Goal: Use online tool/utility: Utilize a website feature to perform a specific function

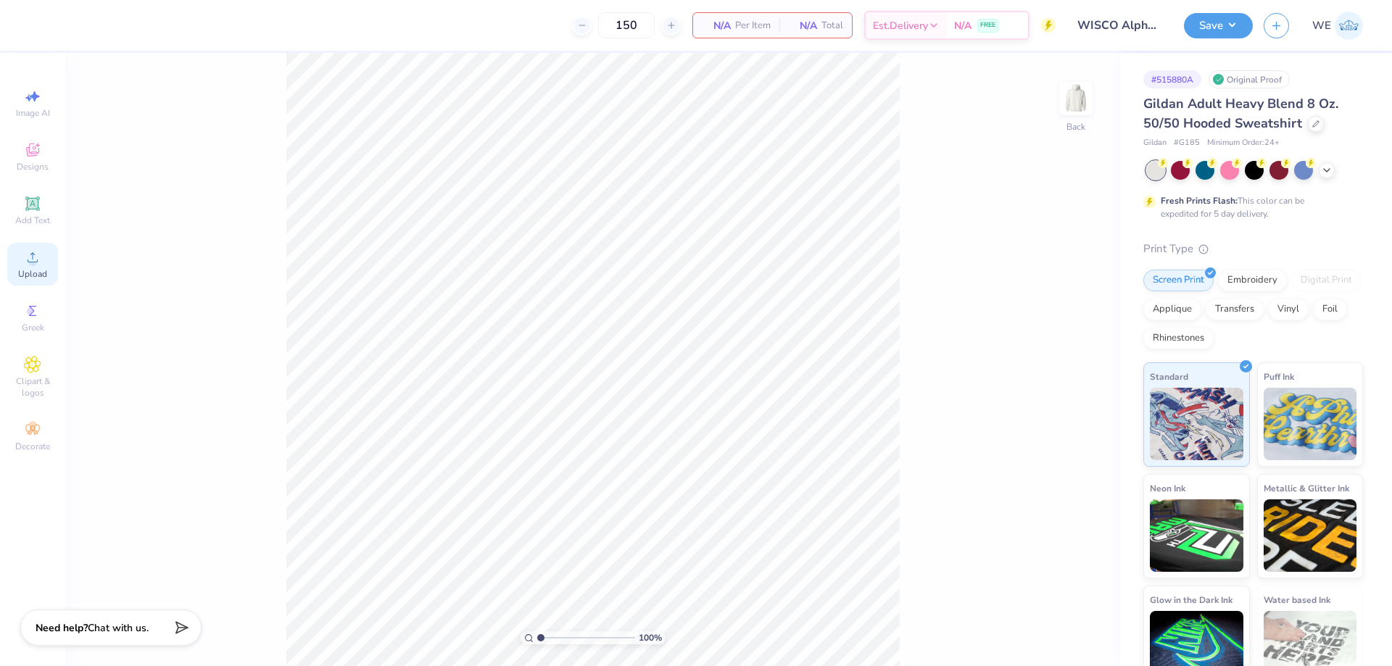
click at [36, 271] on span "Upload" at bounding box center [32, 274] width 29 height 12
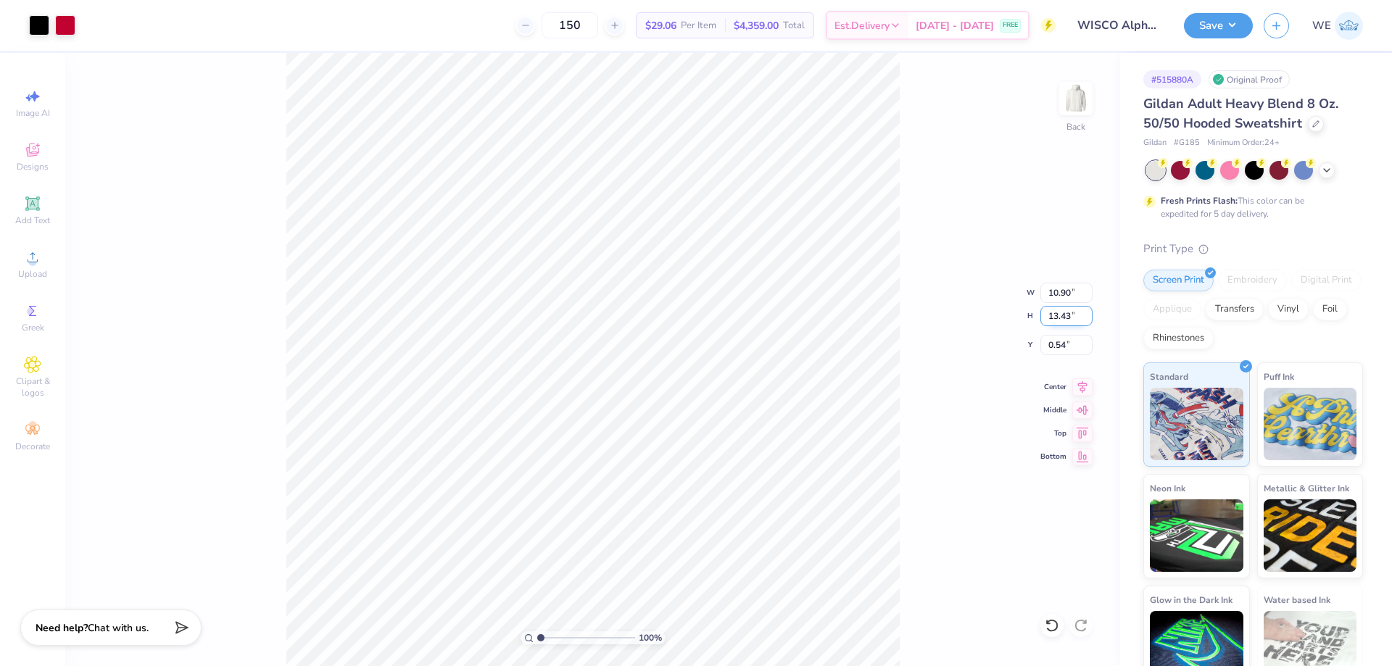
click at [1049, 320] on input "13.43" at bounding box center [1067, 316] width 52 height 20
type input "4"
type input "3.25"
type input "4.00"
type input "3.00"
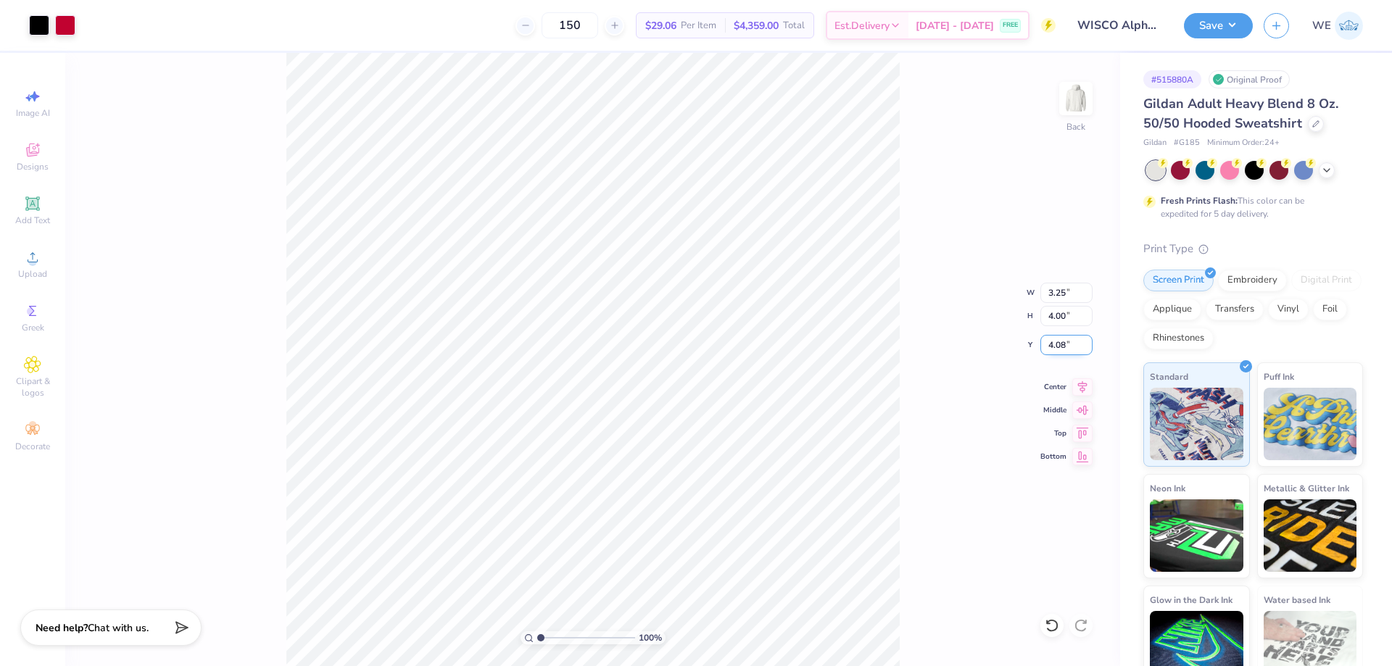
click at [1062, 349] on input "4.08" at bounding box center [1067, 345] width 52 height 20
type input "3.00"
click at [1078, 113] on img at bounding box center [1076, 99] width 58 height 58
click at [35, 247] on div "Upload" at bounding box center [32, 264] width 51 height 43
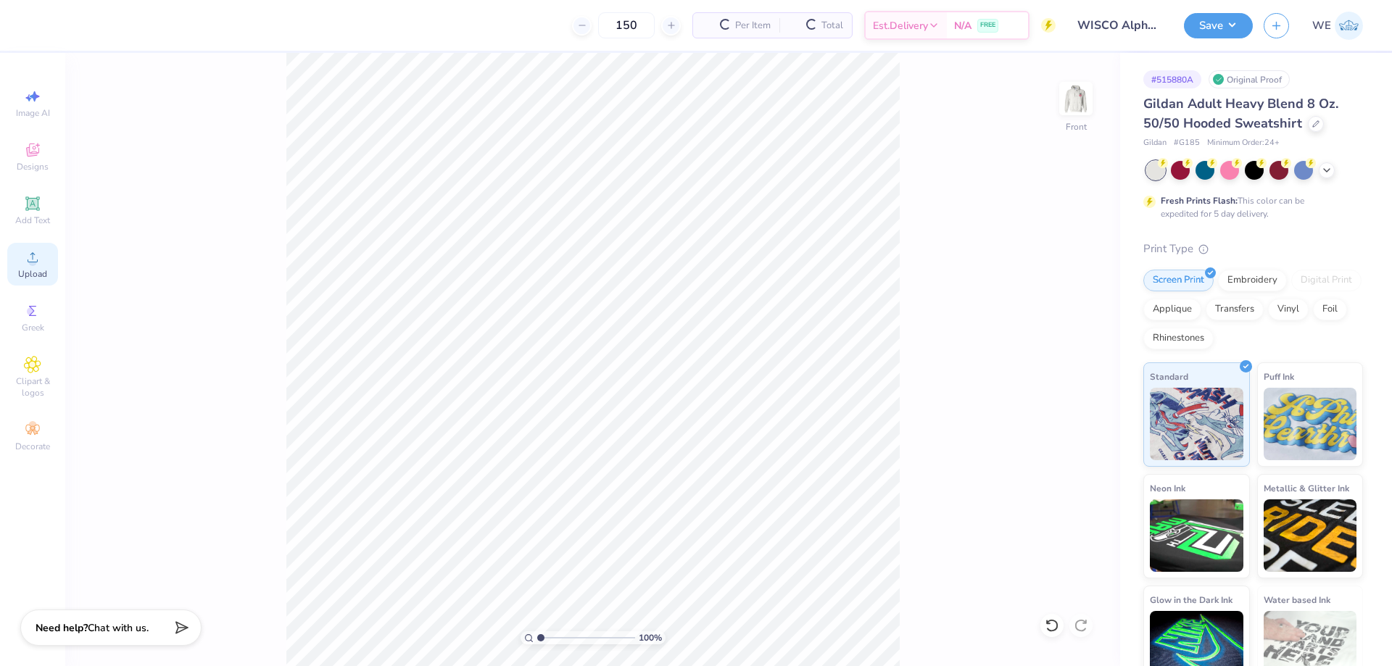
click at [23, 267] on div "Upload" at bounding box center [32, 264] width 51 height 43
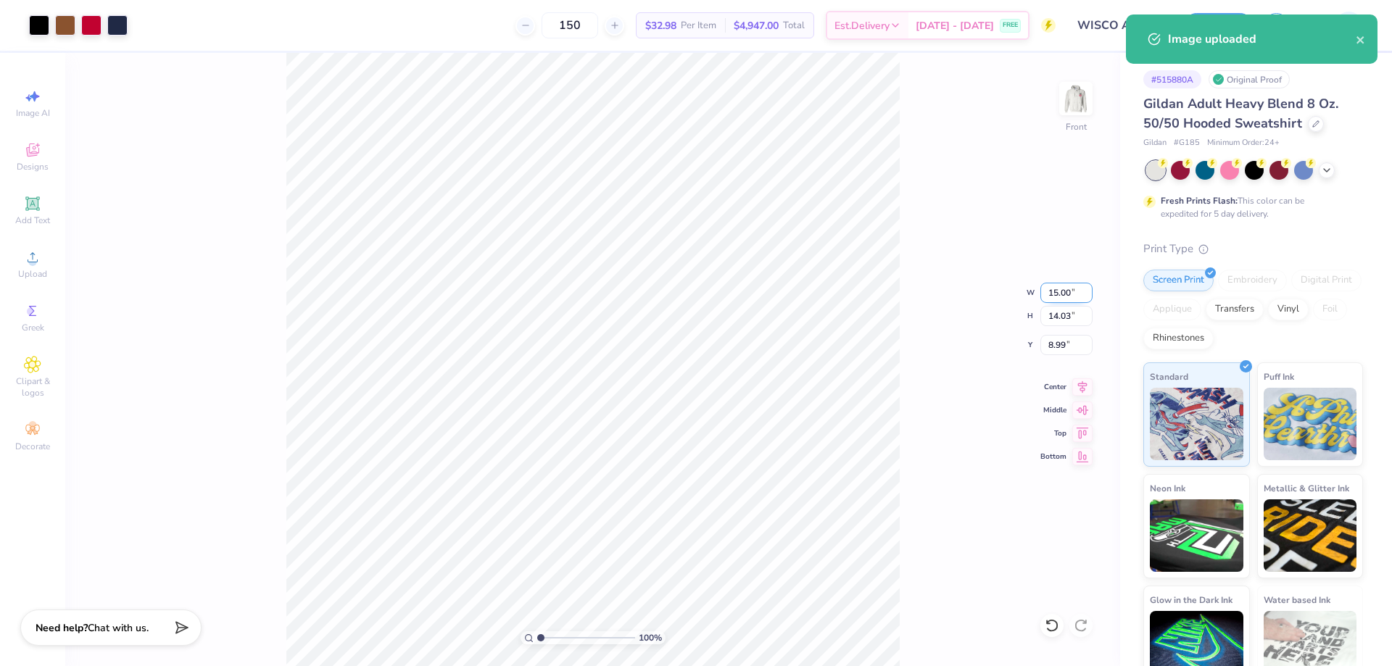
click at [1059, 292] on input "15.00" at bounding box center [1067, 293] width 52 height 20
type input "12.00"
type input "11.22"
type input "10.39"
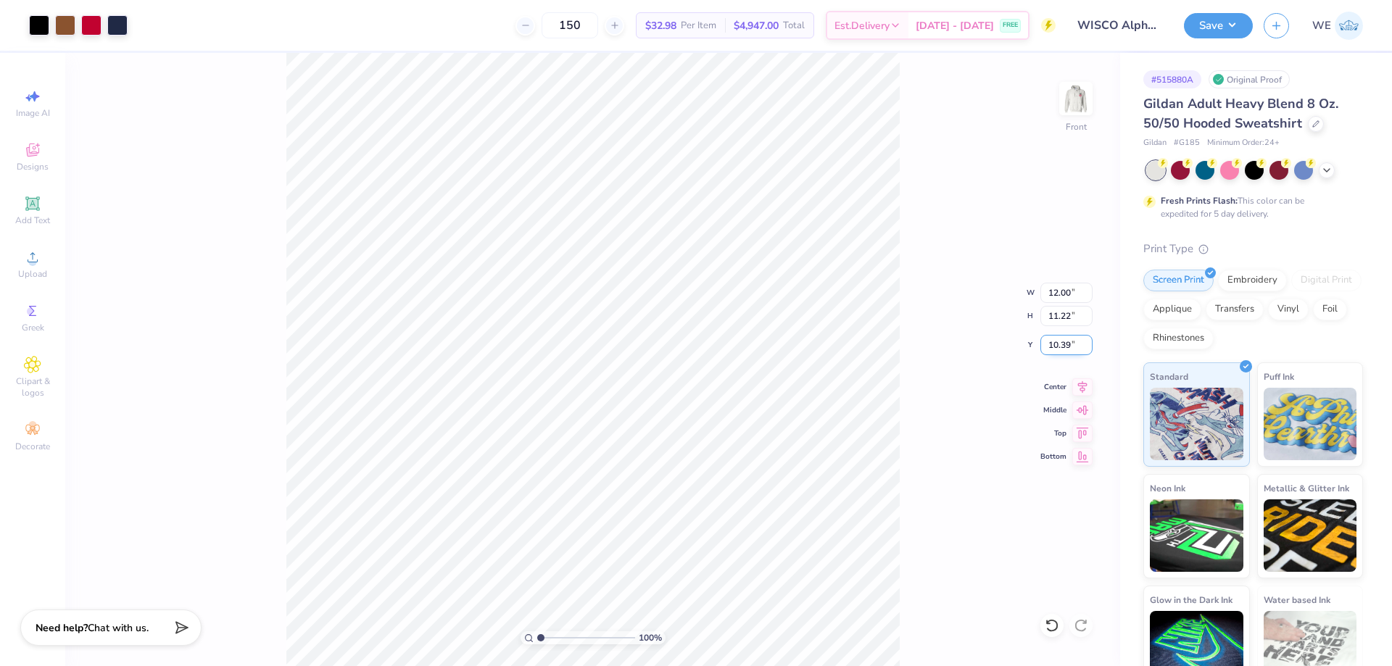
drag, startPoint x: 1069, startPoint y: 344, endPoint x: 959, endPoint y: 385, distance: 117.7
click at [1067, 345] on input "10.39" at bounding box center [1067, 345] width 52 height 20
type input "6.00"
click at [1210, 28] on button "Save" at bounding box center [1218, 23] width 69 height 25
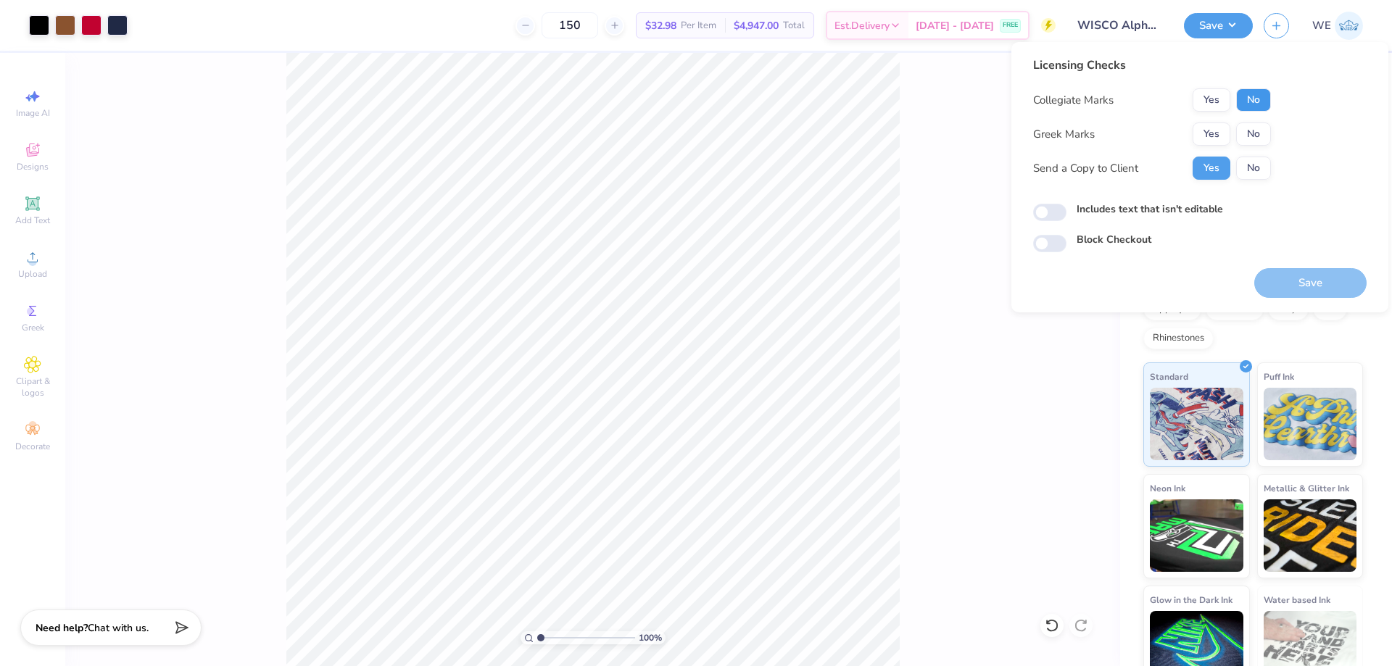
click at [1250, 102] on button "No" at bounding box center [1253, 99] width 35 height 23
click at [1220, 131] on button "Yes" at bounding box center [1212, 134] width 38 height 23
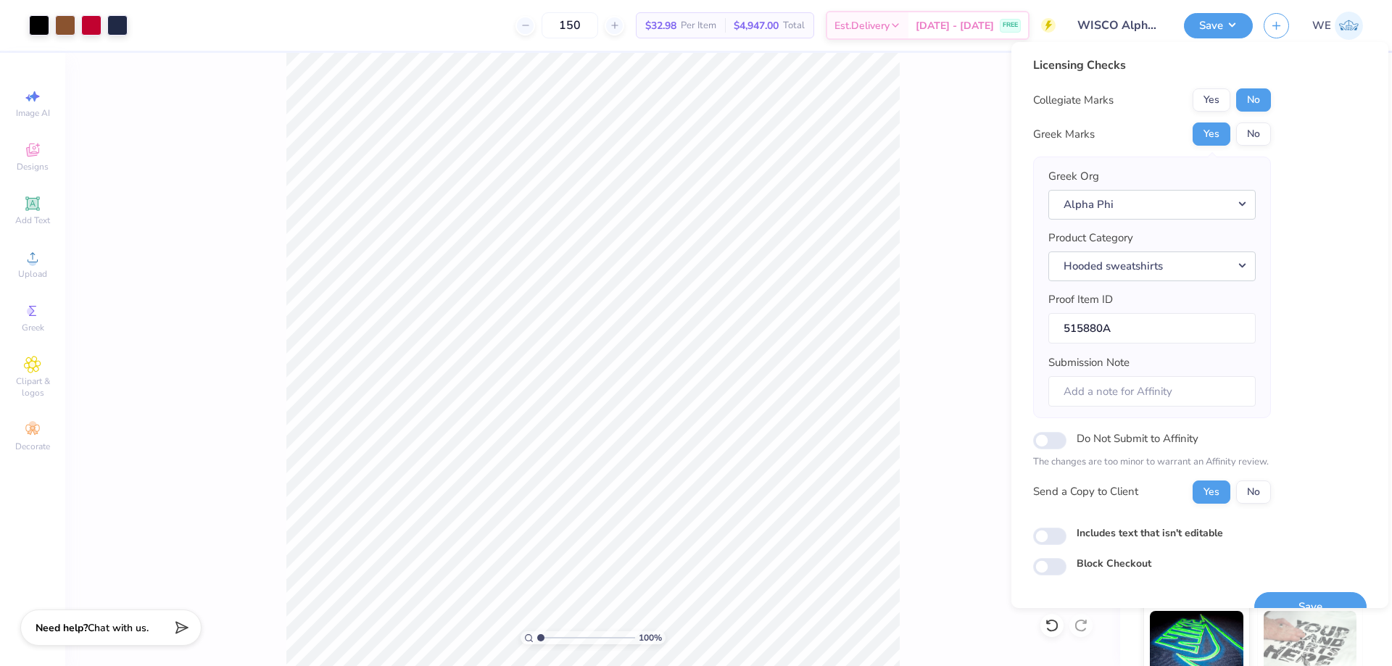
click at [1049, 548] on div "Licensing Checks Collegiate Marks Yes No Greek Marks Yes No Greek Org Alpha Phi…" at bounding box center [1200, 316] width 334 height 519
click at [1049, 542] on input "Includes text that isn't editable" at bounding box center [1049, 536] width 33 height 17
checkbox input "true"
click at [1289, 598] on button "Save" at bounding box center [1311, 607] width 112 height 30
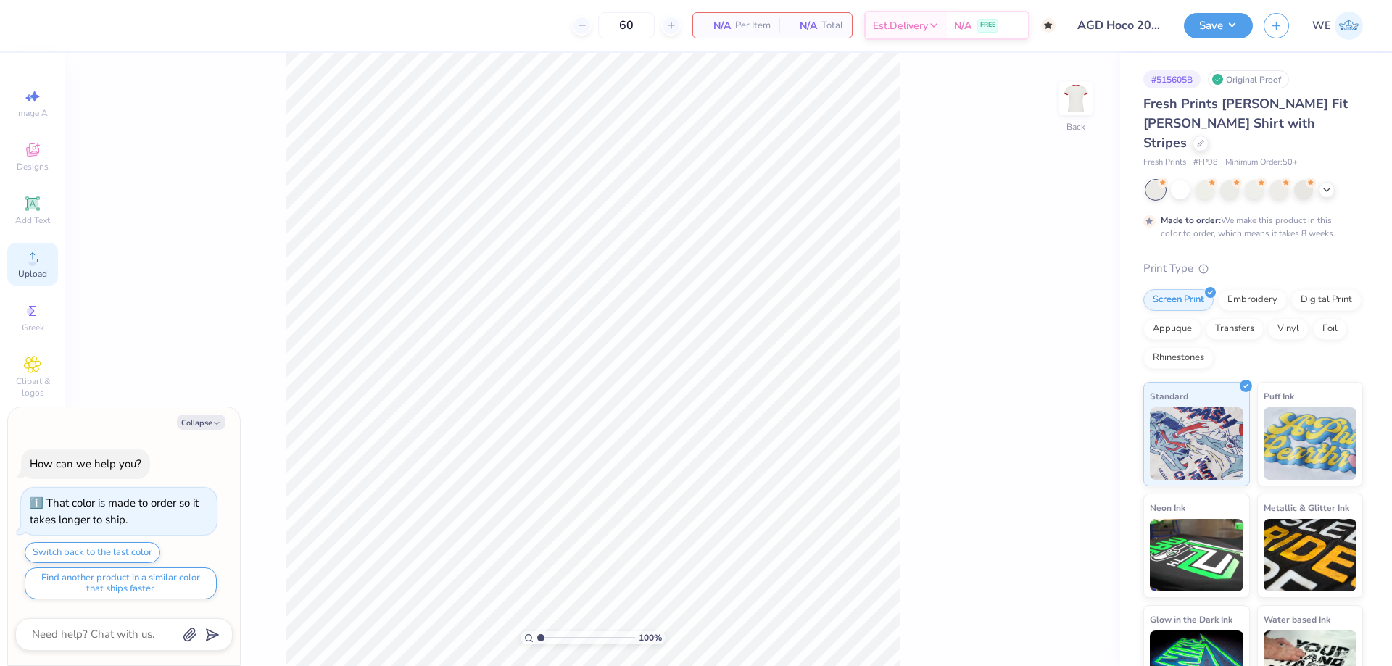
click at [36, 254] on icon at bounding box center [32, 257] width 17 height 17
click at [33, 263] on icon at bounding box center [33, 257] width 10 height 10
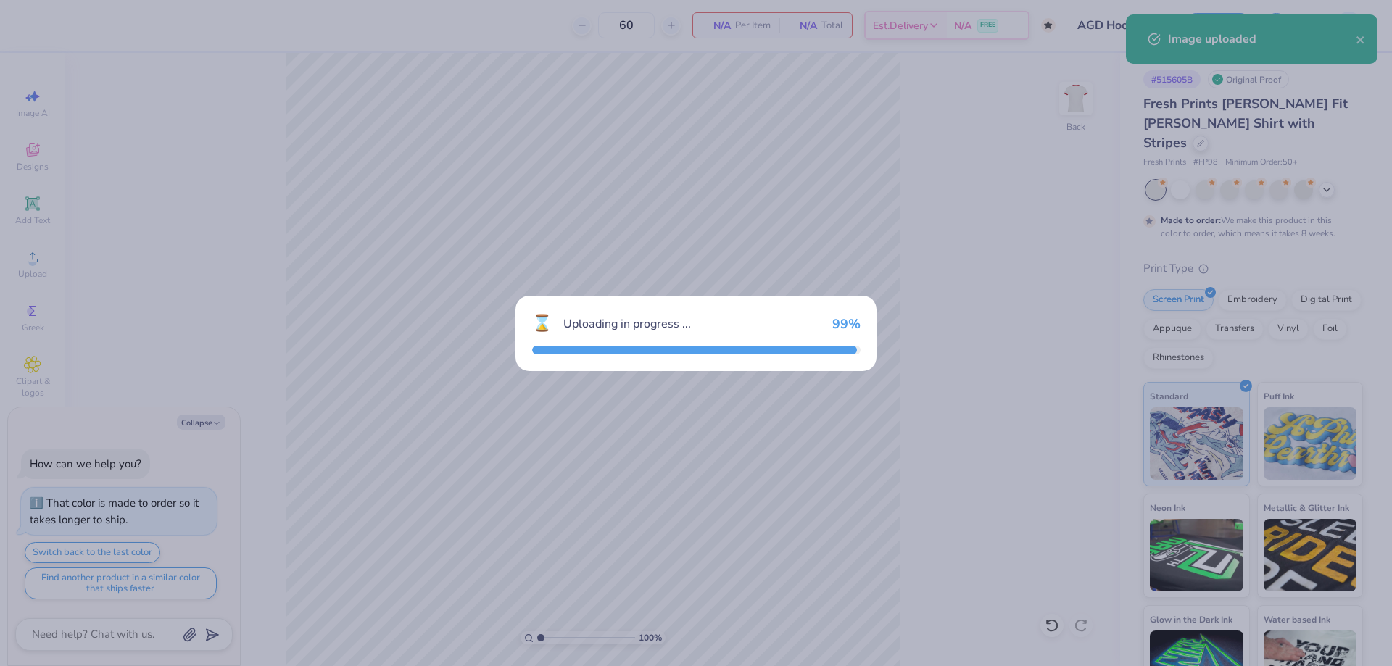
type textarea "x"
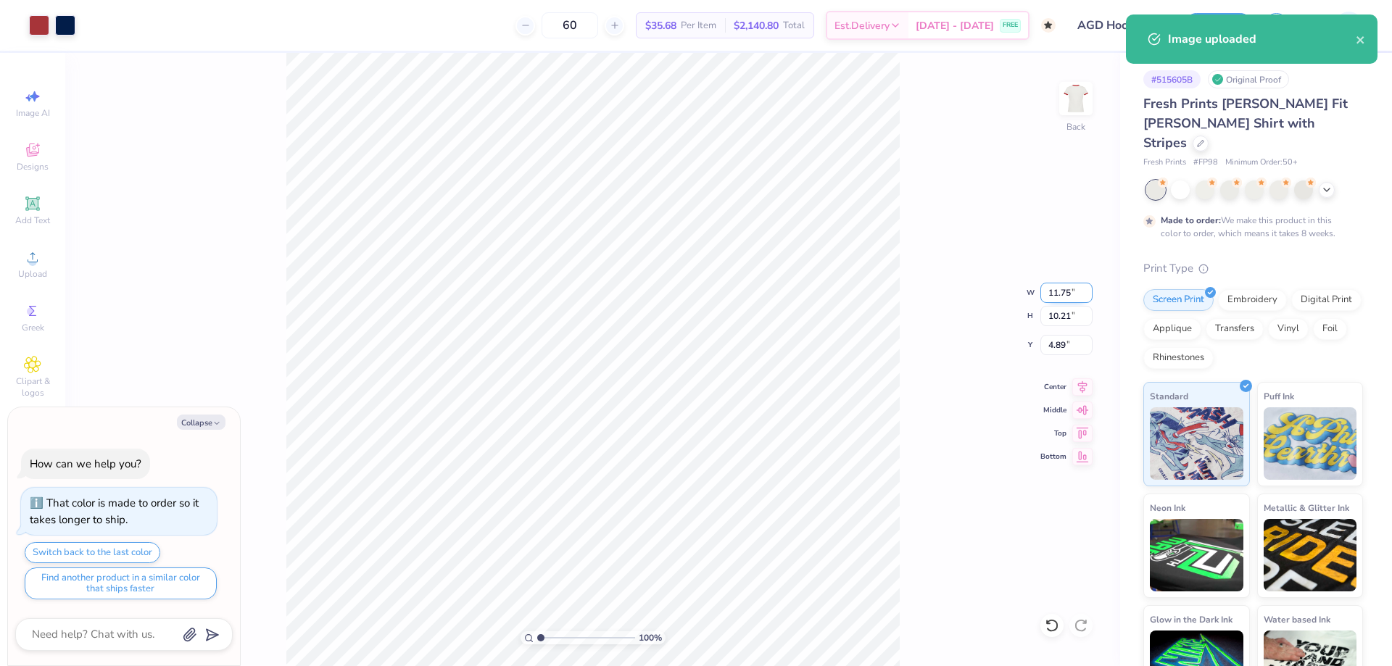
click at [1070, 293] on input "11.75" at bounding box center [1067, 293] width 52 height 20
type input "1"
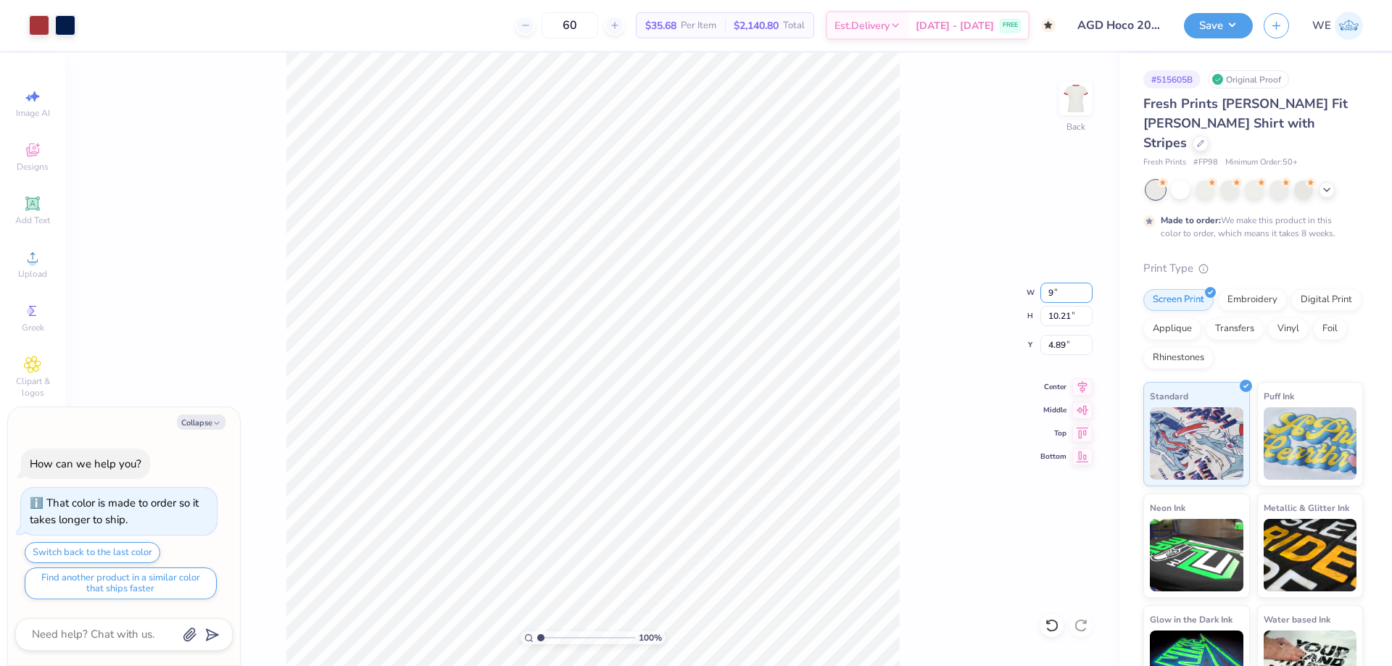
type input "9"
type textarea "x"
type input "9.00"
type input "7.82"
type input "2"
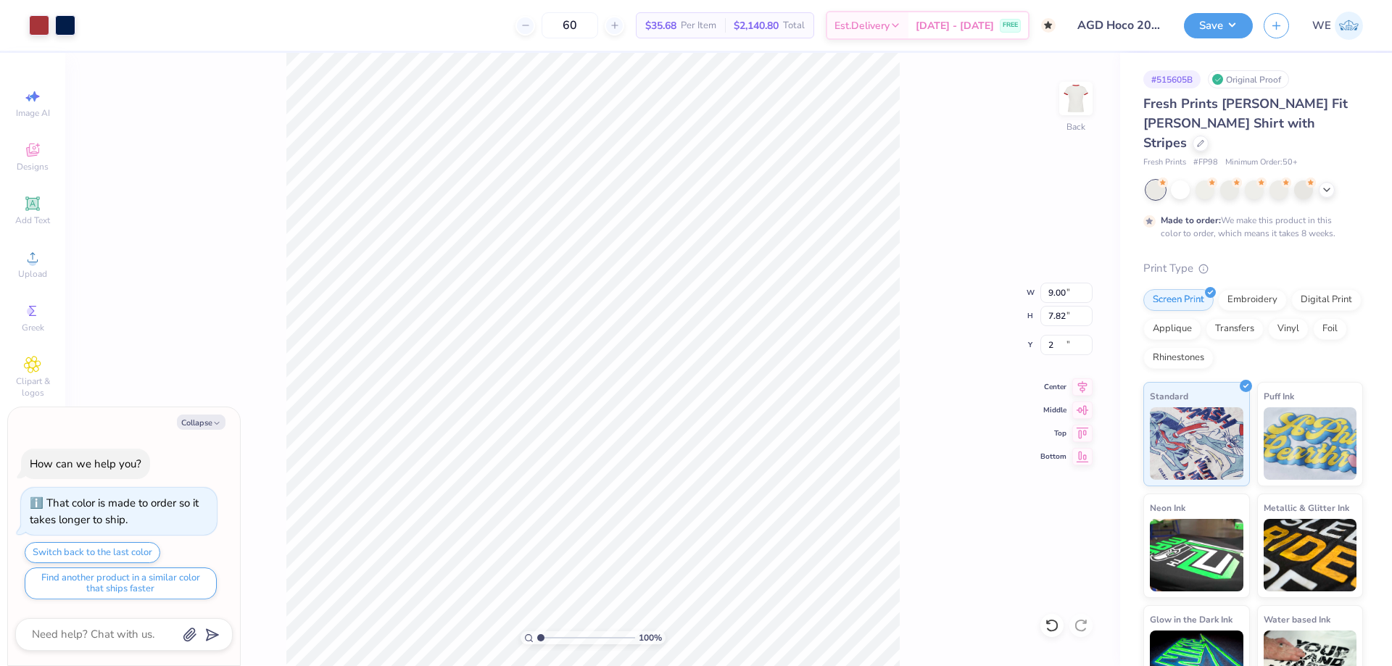
type textarea "x"
type input "2.00"
type textarea "x"
click at [1070, 347] on input "2.00" at bounding box center [1067, 345] width 52 height 20
type input "3"
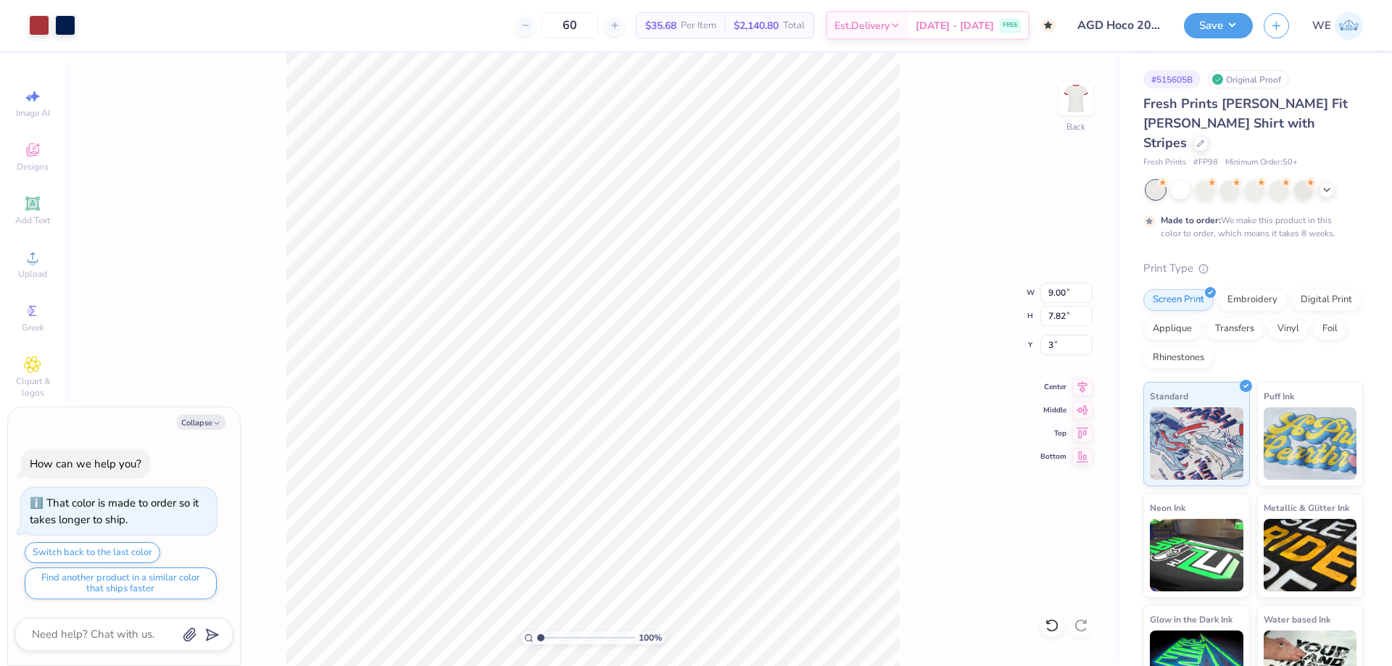
type textarea "x"
type input "3.00"
type textarea "x"
click at [1066, 345] on input "3.00" at bounding box center [1067, 345] width 52 height 20
type input "2"
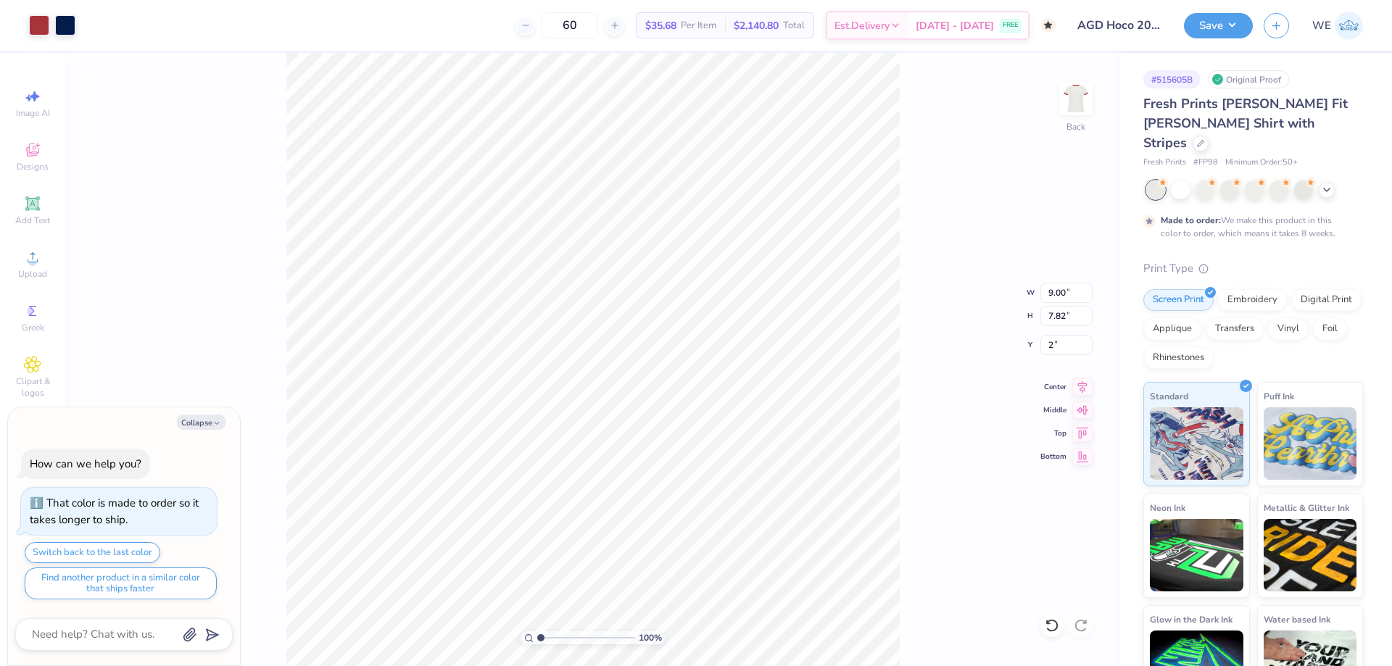
type textarea "x"
type input "2.00"
click at [1224, 28] on button "Save" at bounding box center [1218, 23] width 69 height 25
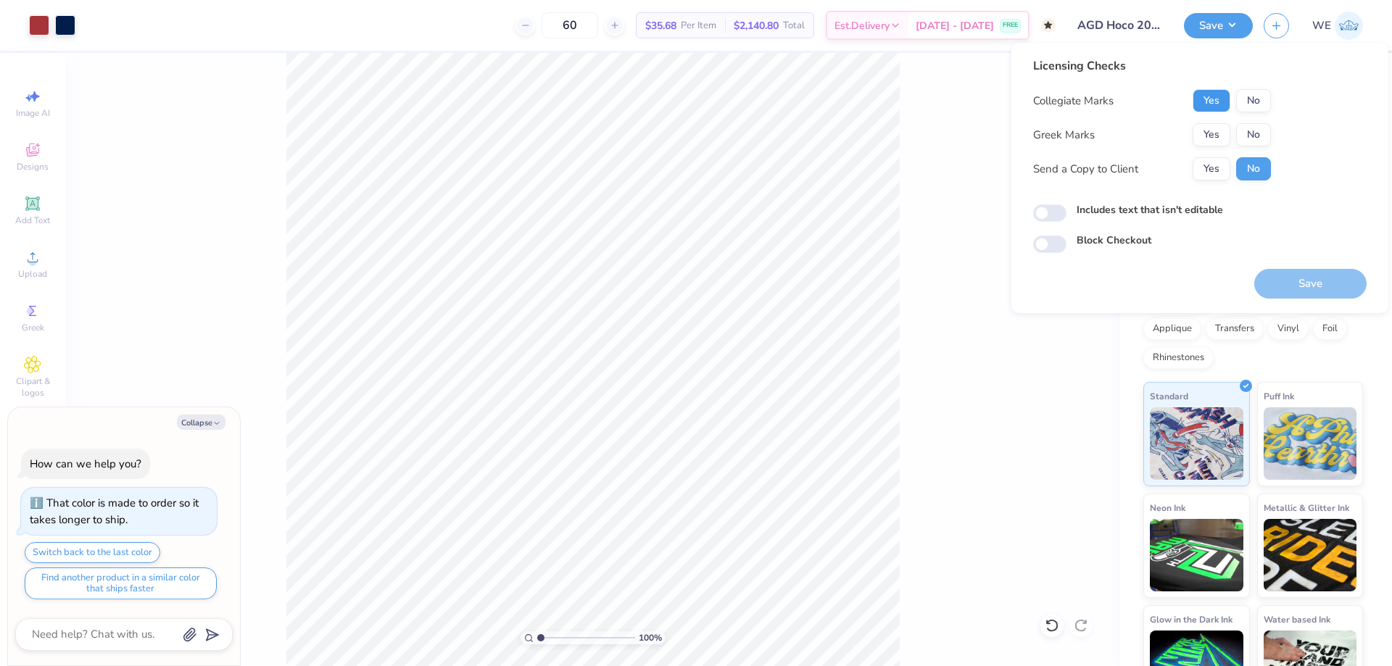
click at [1219, 106] on button "Yes" at bounding box center [1212, 100] width 38 height 23
click at [1220, 123] on div "Collegiate Marks Yes No Greek Marks Yes No Send a Copy to Client Yes No" at bounding box center [1152, 134] width 238 height 91
click at [1220, 128] on button "Yes" at bounding box center [1212, 134] width 38 height 23
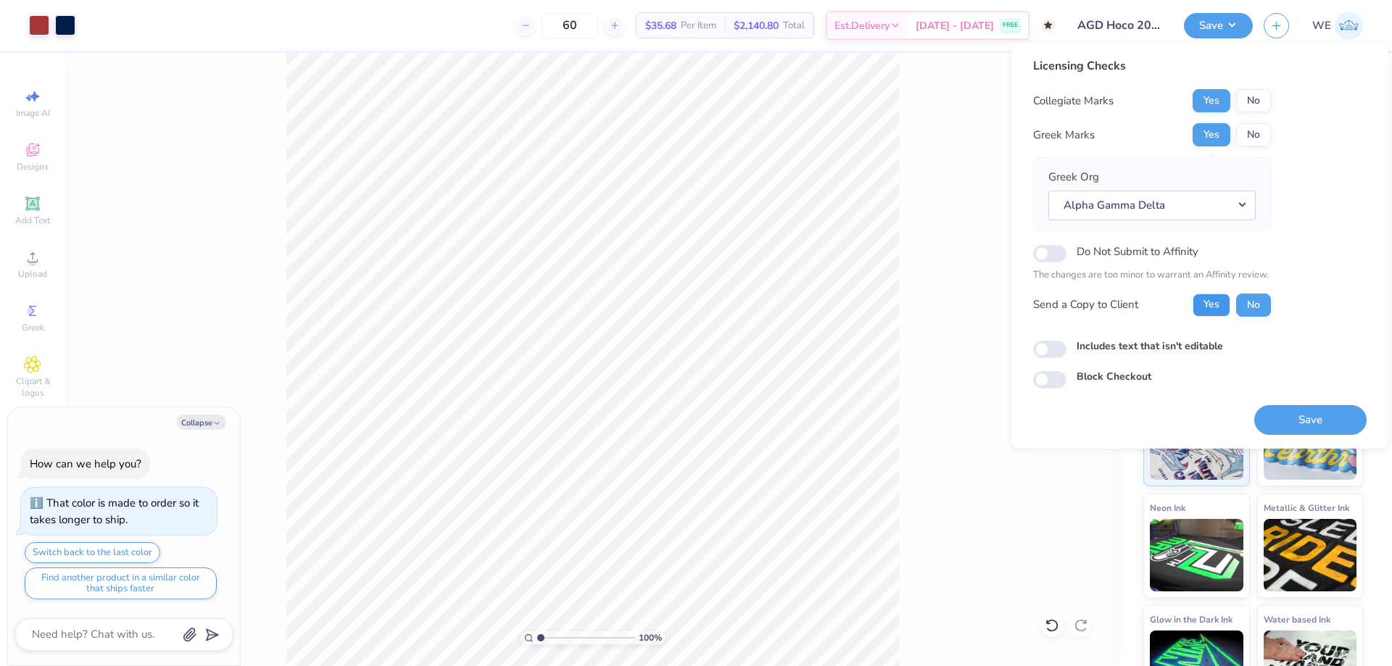
click at [1216, 294] on button "Yes" at bounding box center [1212, 305] width 38 height 23
type textarea "x"
click at [1048, 348] on input "Includes text that isn't editable" at bounding box center [1049, 349] width 33 height 17
checkbox input "true"
click at [1281, 417] on button "Save" at bounding box center [1311, 420] width 112 height 30
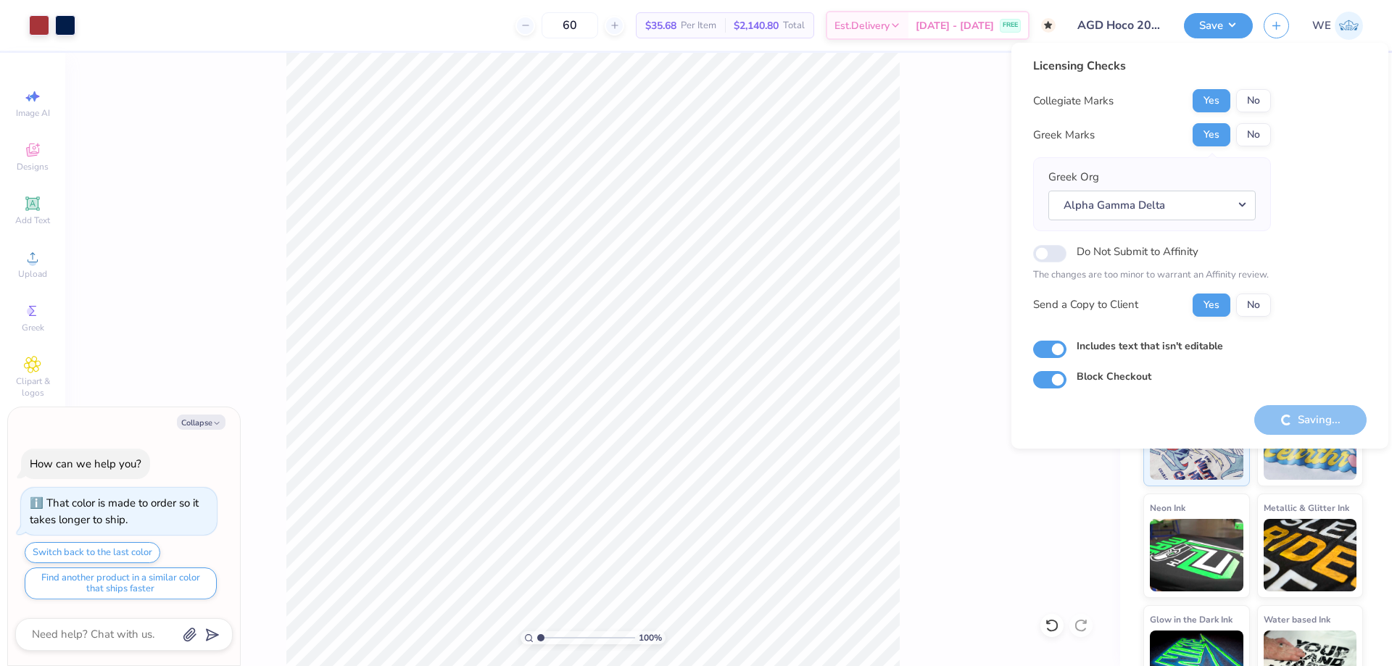
type textarea "x"
checkbox input "true"
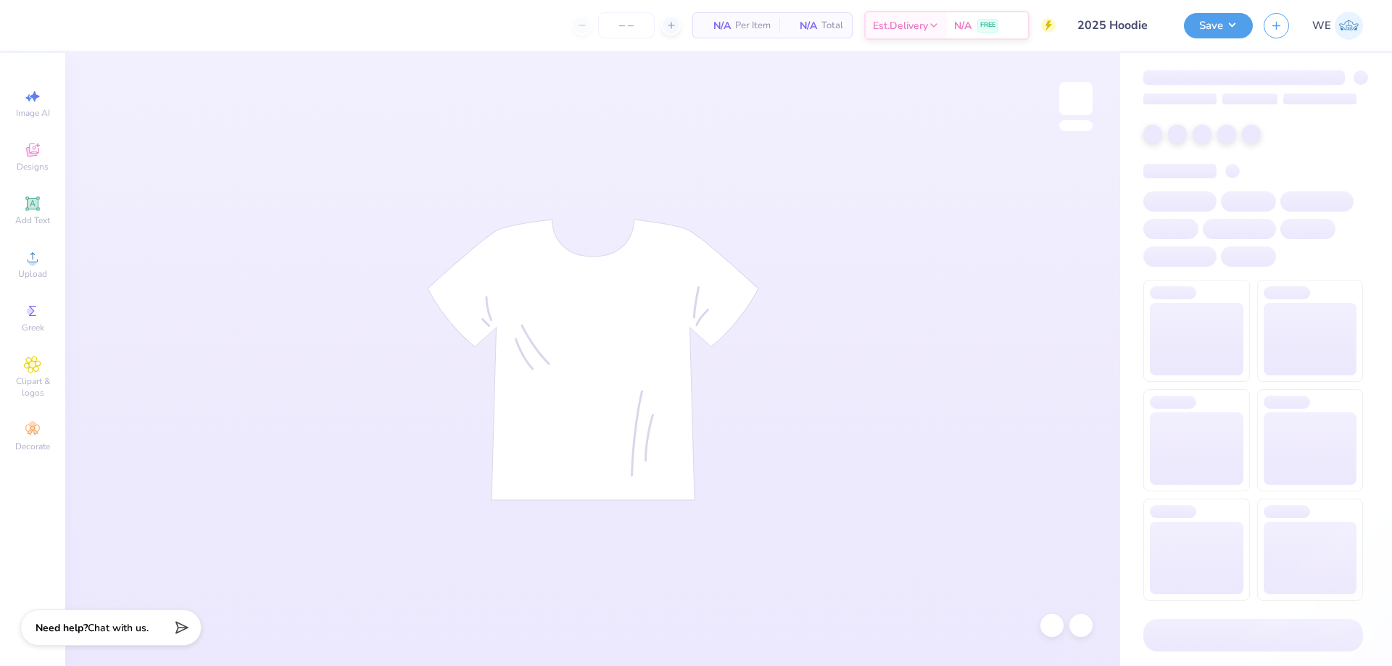
type input "24"
